Goal: Task Accomplishment & Management: Manage account settings

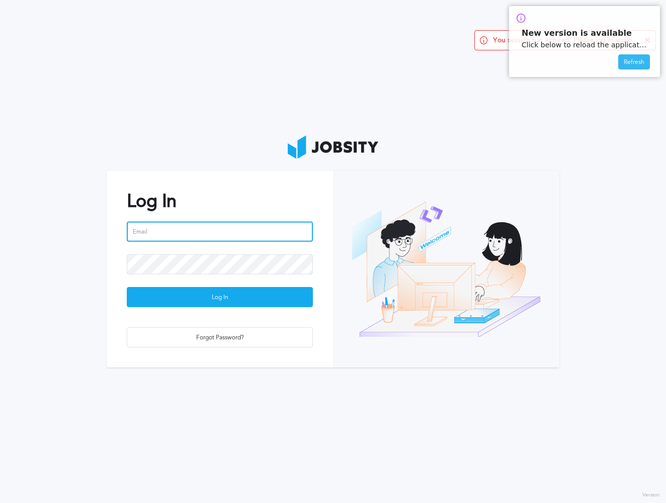
type input "[PERSON_NAME][EMAIL_ADDRESS][DOMAIN_NAME]"
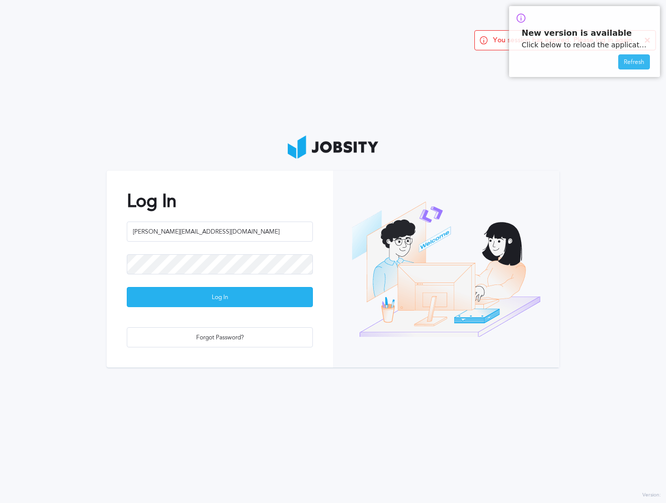
click at [170, 295] on div "Log In" at bounding box center [219, 297] width 185 height 20
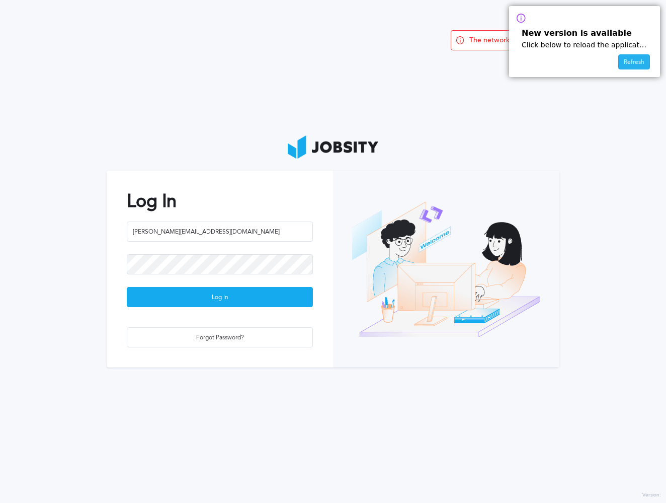
click at [632, 63] on div "Refresh" at bounding box center [634, 62] width 31 height 15
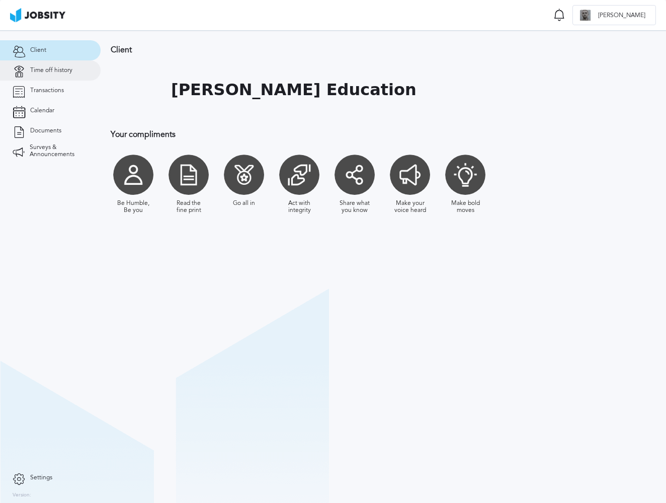
click at [42, 77] on link "Time off history" at bounding box center [50, 70] width 101 height 20
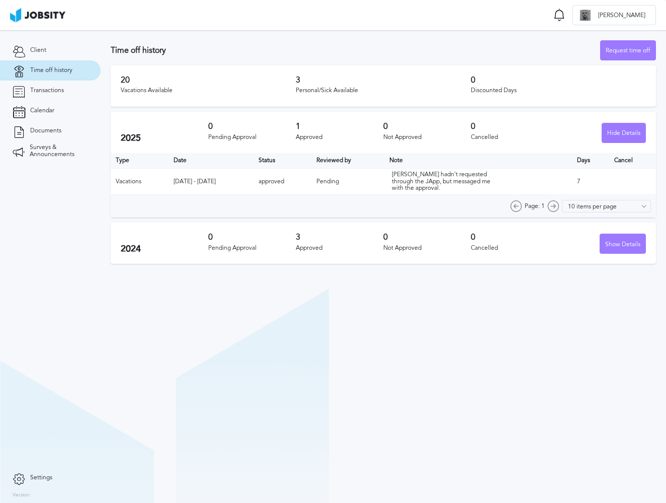
click at [12, 472] on link "Settings" at bounding box center [50, 477] width 101 height 20
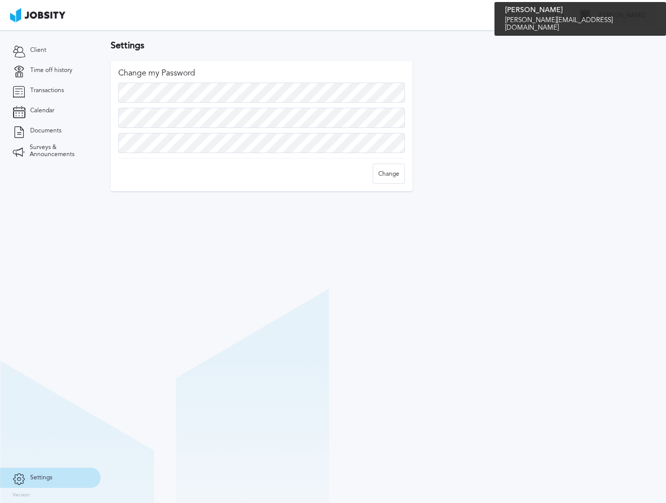
click at [633, 10] on div "A [PERSON_NAME]" at bounding box center [614, 16] width 83 height 20
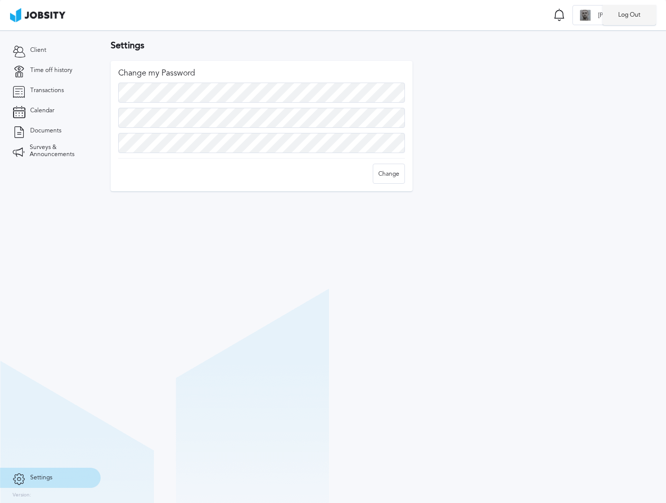
click at [632, 18] on li "Log Out" at bounding box center [629, 15] width 53 height 20
